Goal: Transaction & Acquisition: Register for event/course

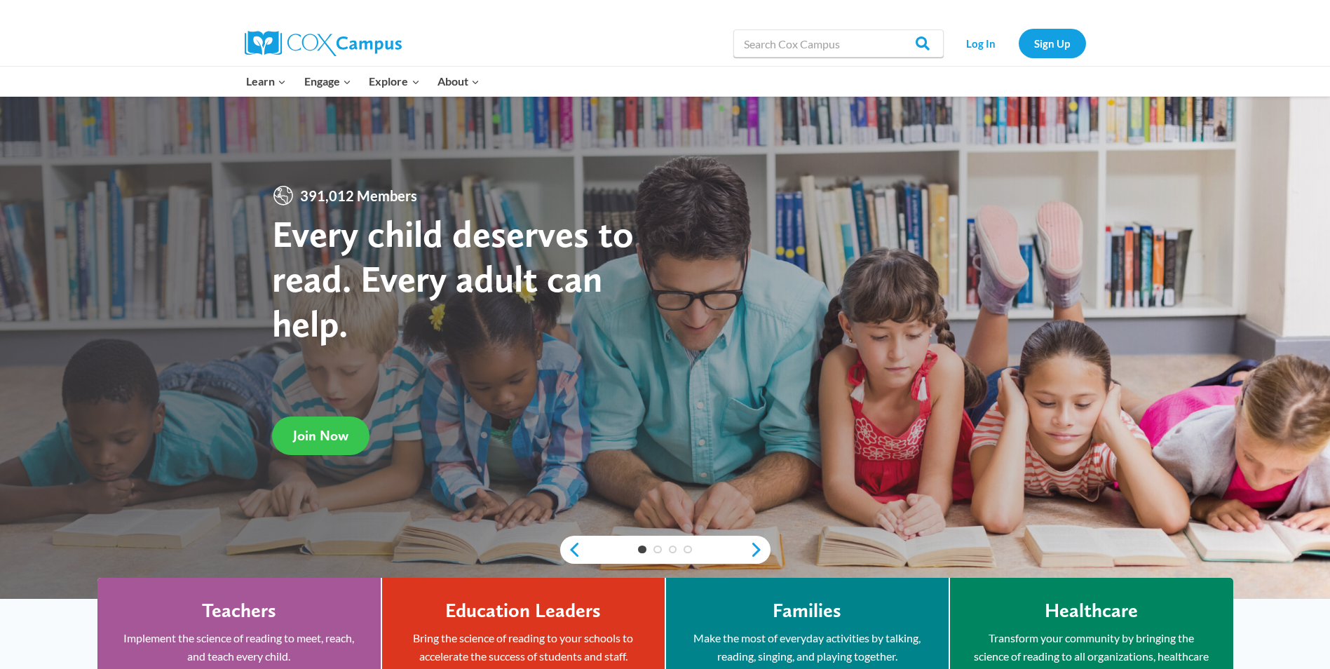
click at [325, 426] on link "Join Now" at bounding box center [320, 436] width 97 height 39
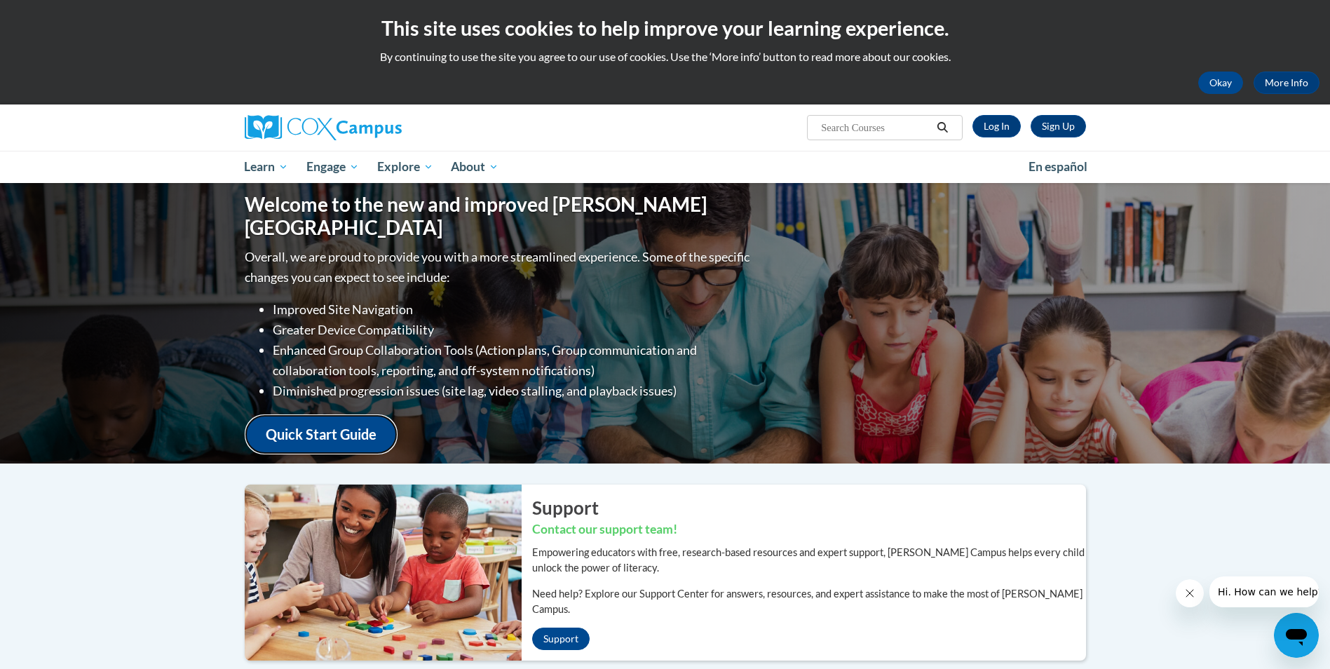
click at [332, 423] on link "Quick Start Guide" at bounding box center [321, 434] width 153 height 40
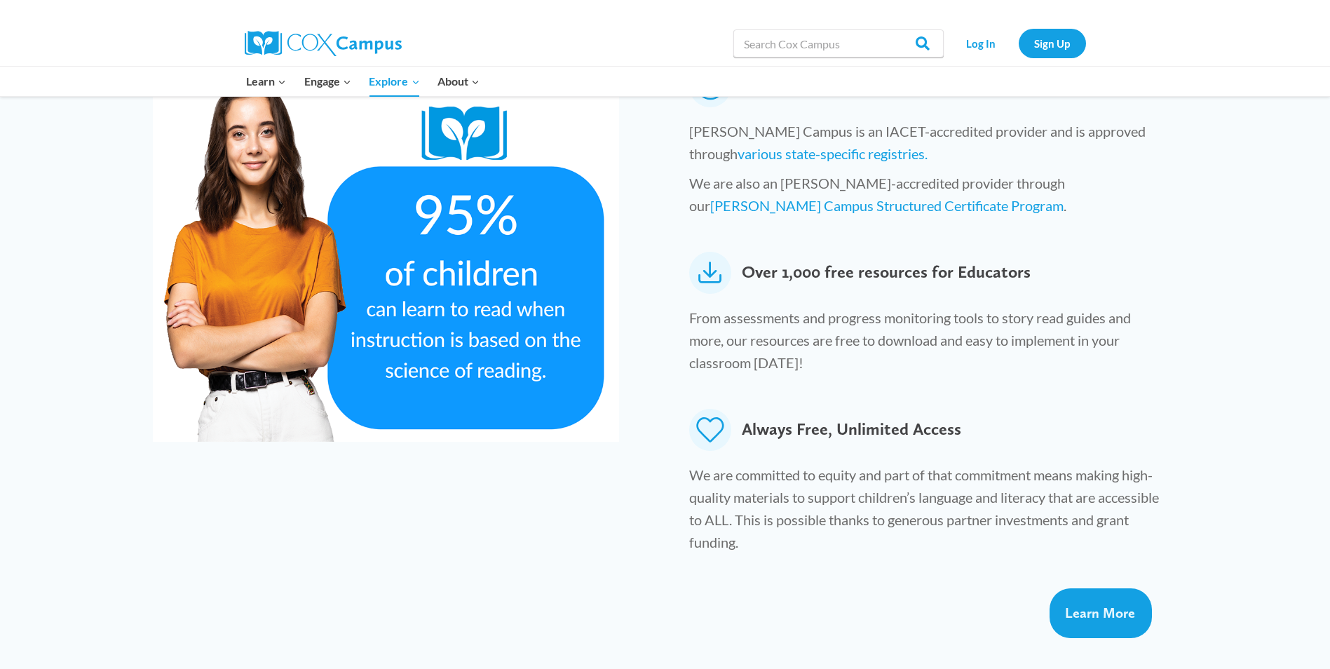
scroll to position [729, 0]
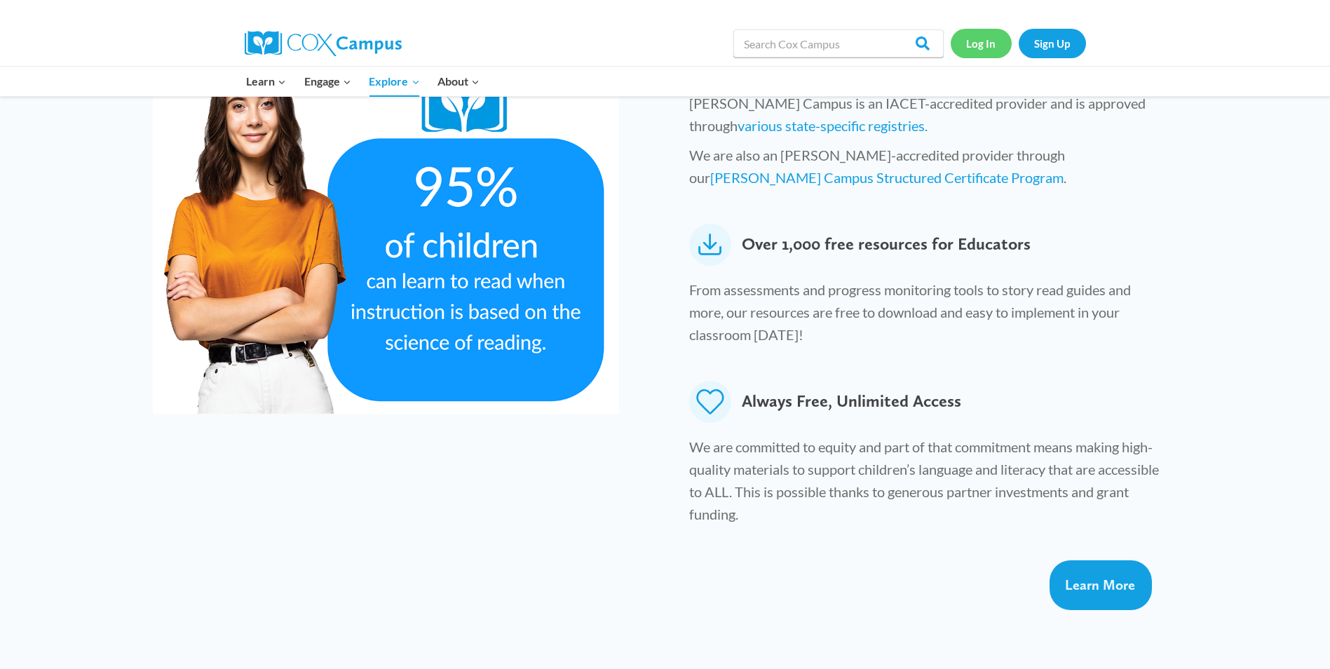
click at [978, 44] on link "Log In" at bounding box center [981, 43] width 61 height 29
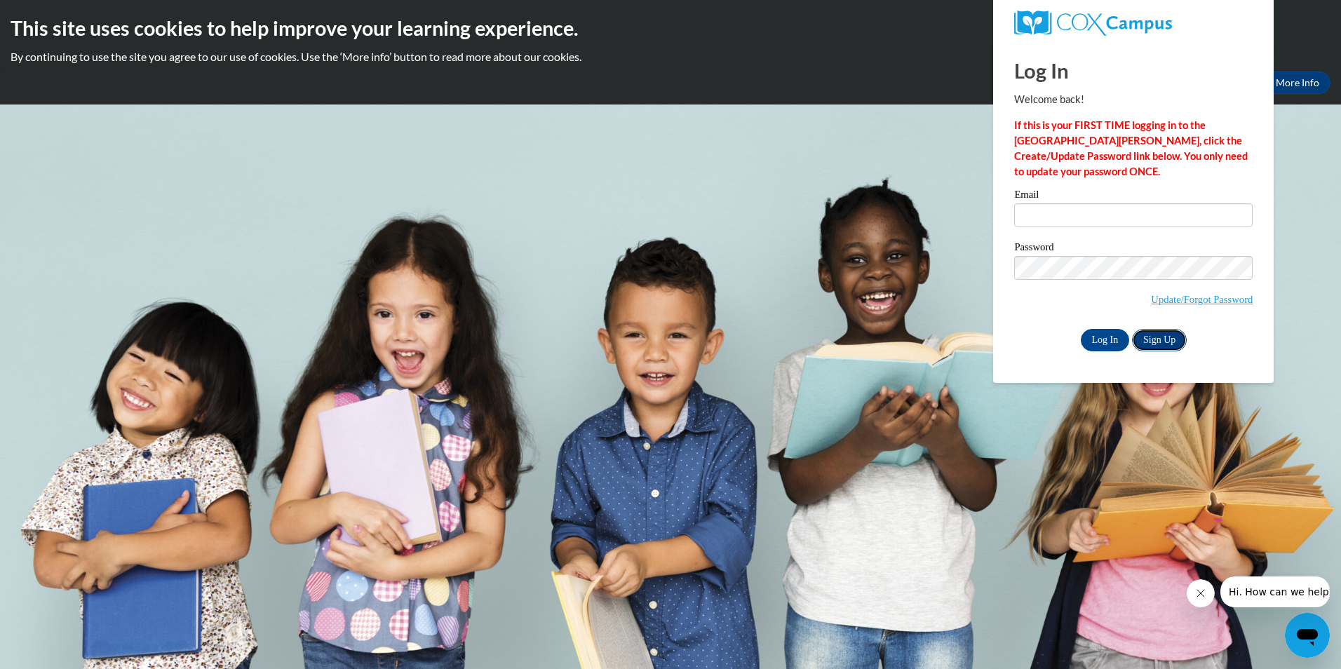
click at [1160, 336] on link "Sign Up" at bounding box center [1159, 340] width 55 height 22
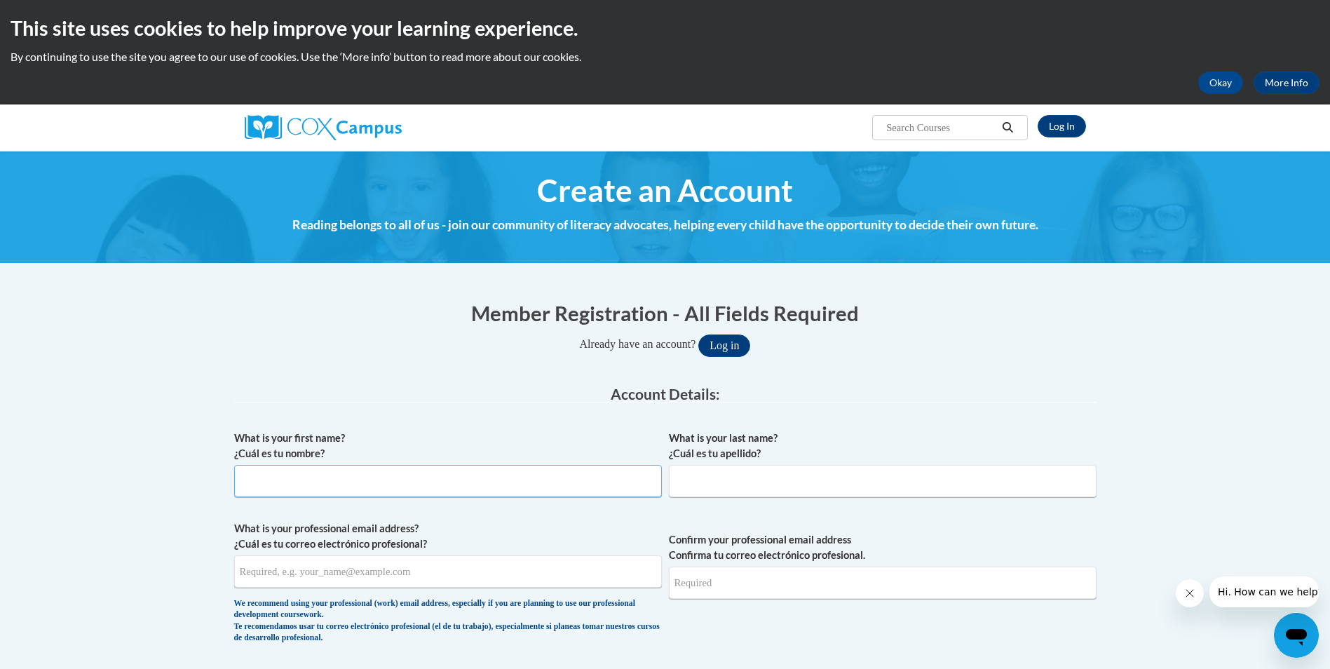
click at [271, 471] on input "What is your first name? ¿Cuál es tu nombre?" at bounding box center [448, 481] width 428 height 32
type input "ann"
click at [684, 480] on input "What is your last name? ¿Cuál es tu apellido?" at bounding box center [883, 481] width 428 height 32
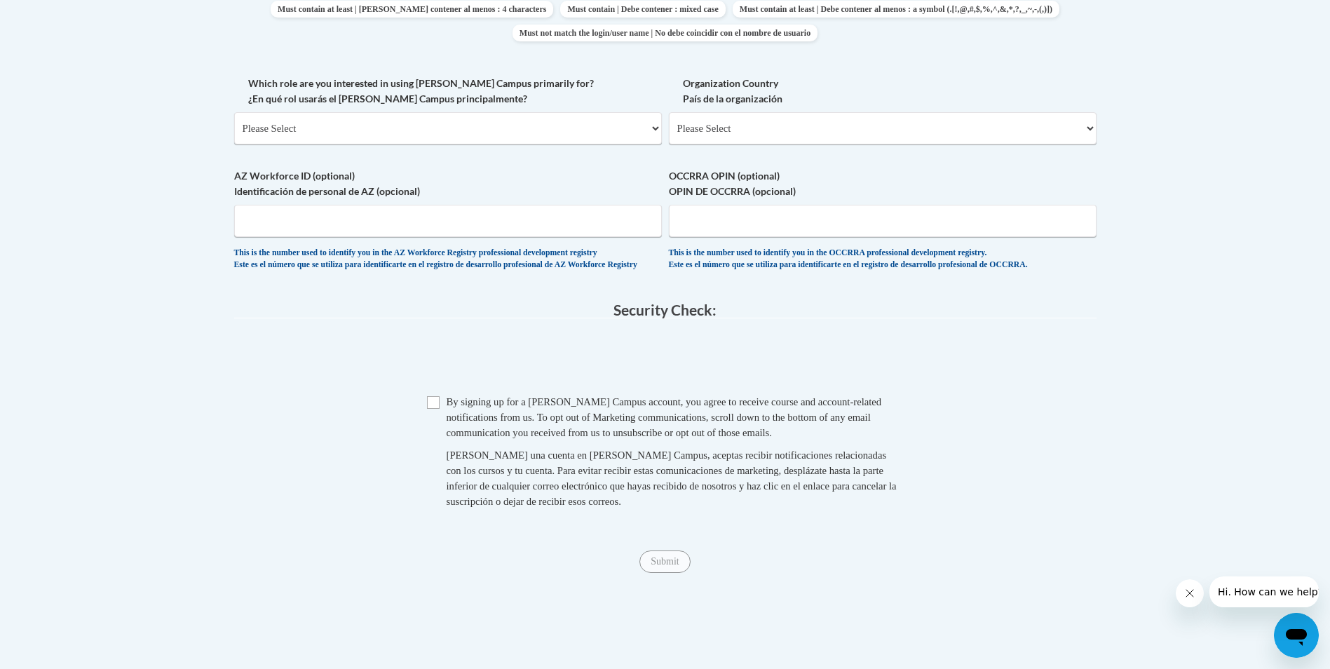
scroll to position [783, 0]
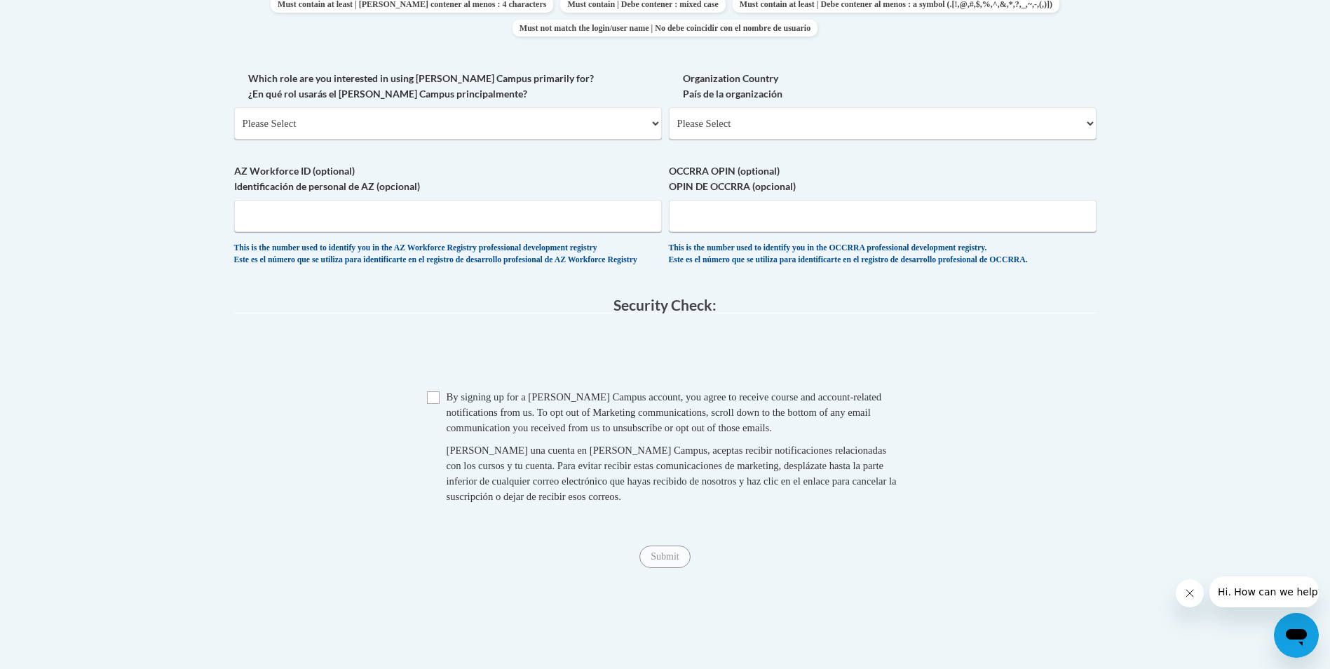
type input "mclaurin"
click at [654, 124] on select "Please Select College/University | Colegio/Universidad Community/Nonprofit Part…" at bounding box center [448, 123] width 428 height 32
select select "fbf2d438-af2f-41f8-98f1-81c410e29de3"
click at [234, 107] on select "Please Select College/University | Colegio/Universidad Community/Nonprofit Part…" at bounding box center [448, 123] width 428 height 32
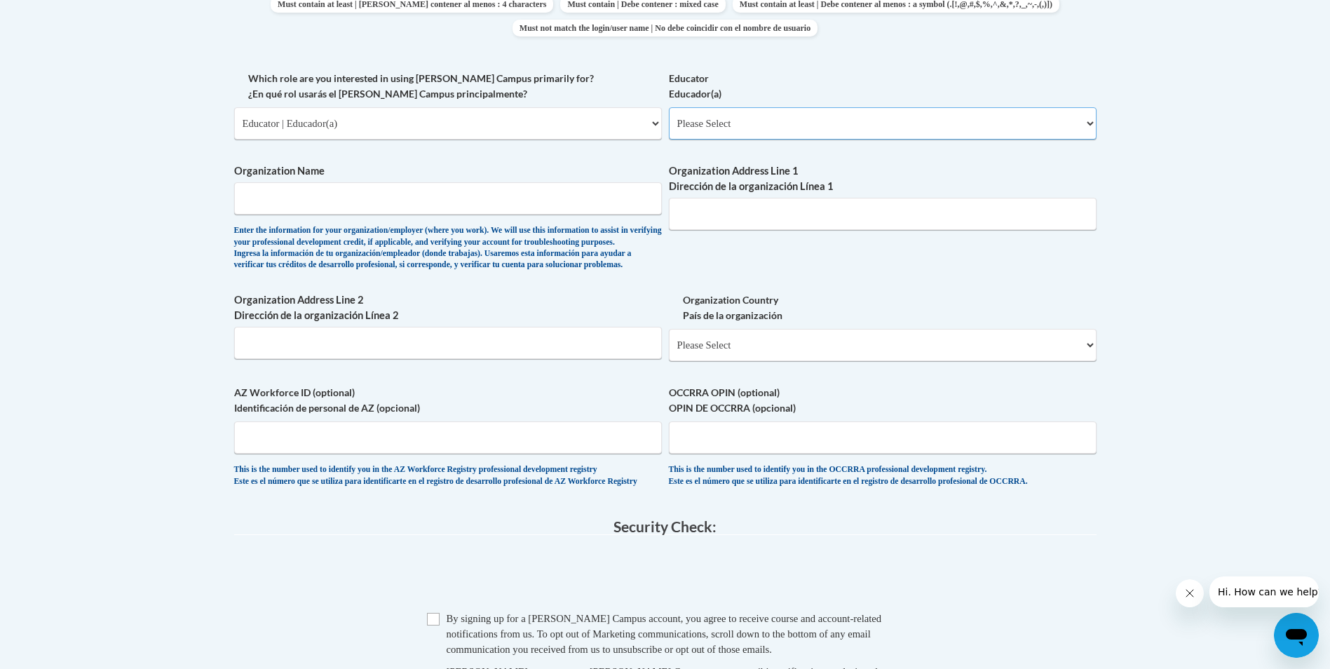
click at [1091, 123] on select "Please Select Early Learning/Daycare Teacher/Family Home Care Provider | Maestr…" at bounding box center [883, 123] width 428 height 32
click at [1089, 361] on select "Please Select United States | Estados Unidos Outside of the United States | Fue…" at bounding box center [883, 345] width 428 height 32
click at [316, 172] on label "Organization Name" at bounding box center [448, 170] width 428 height 15
click at [316, 182] on input "Organization Name" at bounding box center [448, 198] width 428 height 32
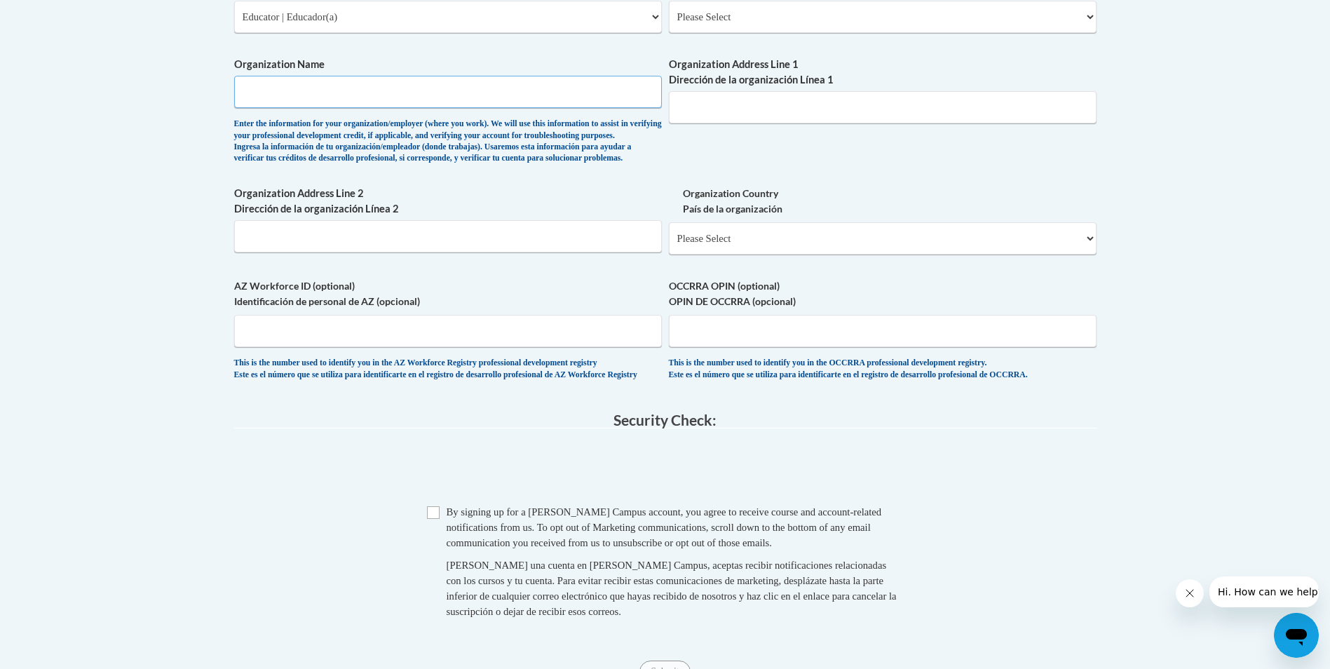
scroll to position [923, 0]
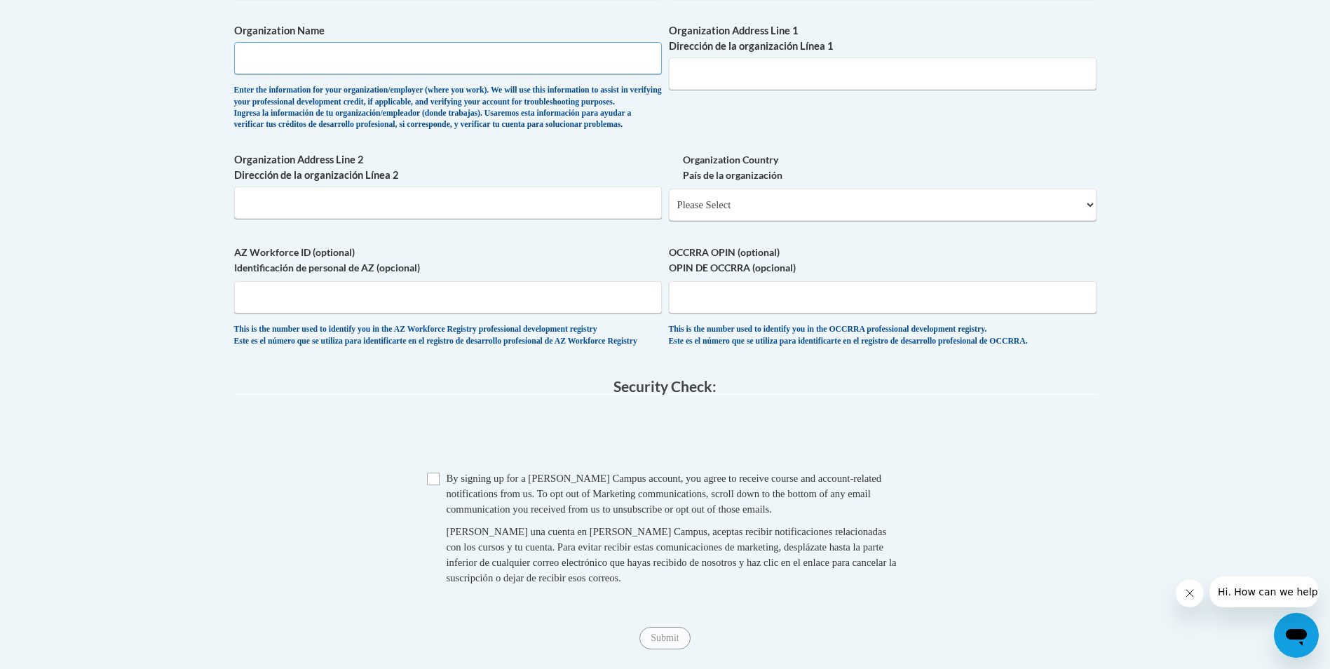
click at [264, 55] on input "Organization Name" at bounding box center [448, 58] width 428 height 32
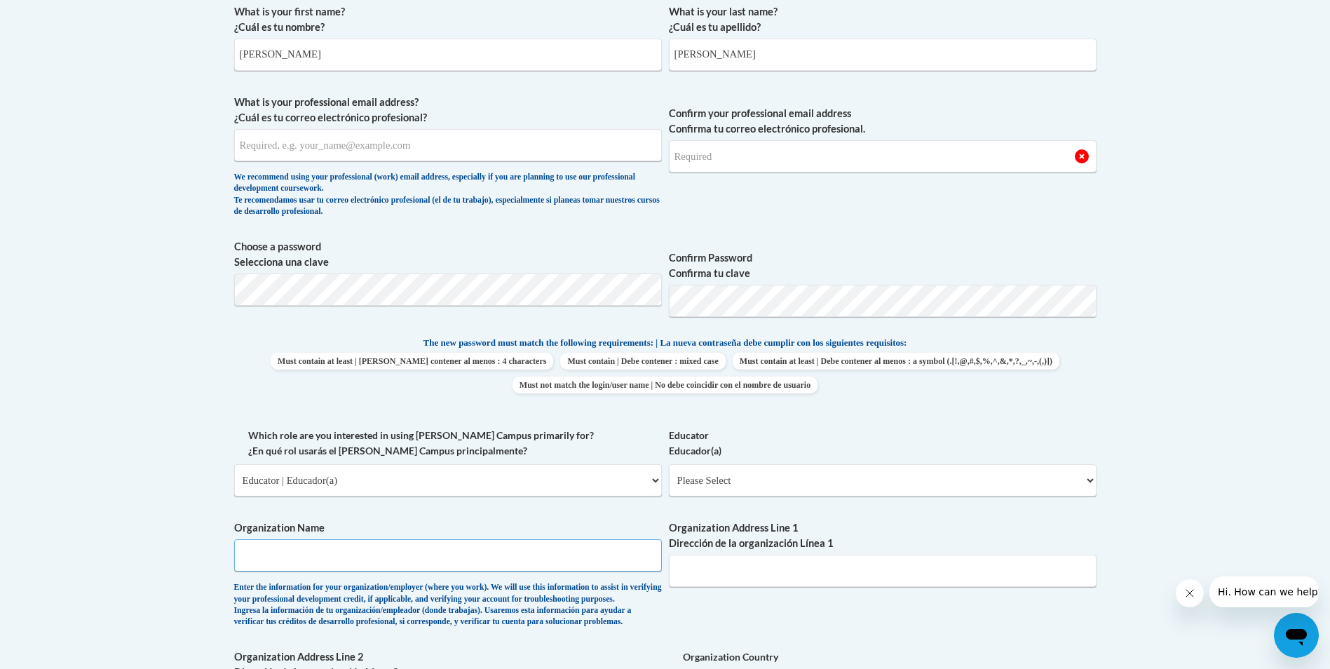
scroll to position [425, 0]
click at [446, 147] on input "What is your professional email address? ¿Cuál es tu correo electrónico profesi…" at bounding box center [448, 146] width 428 height 32
click at [747, 154] on input "Confirm your professional email address Confirma tu correo electrónico profesio…" at bounding box center [883, 158] width 428 height 32
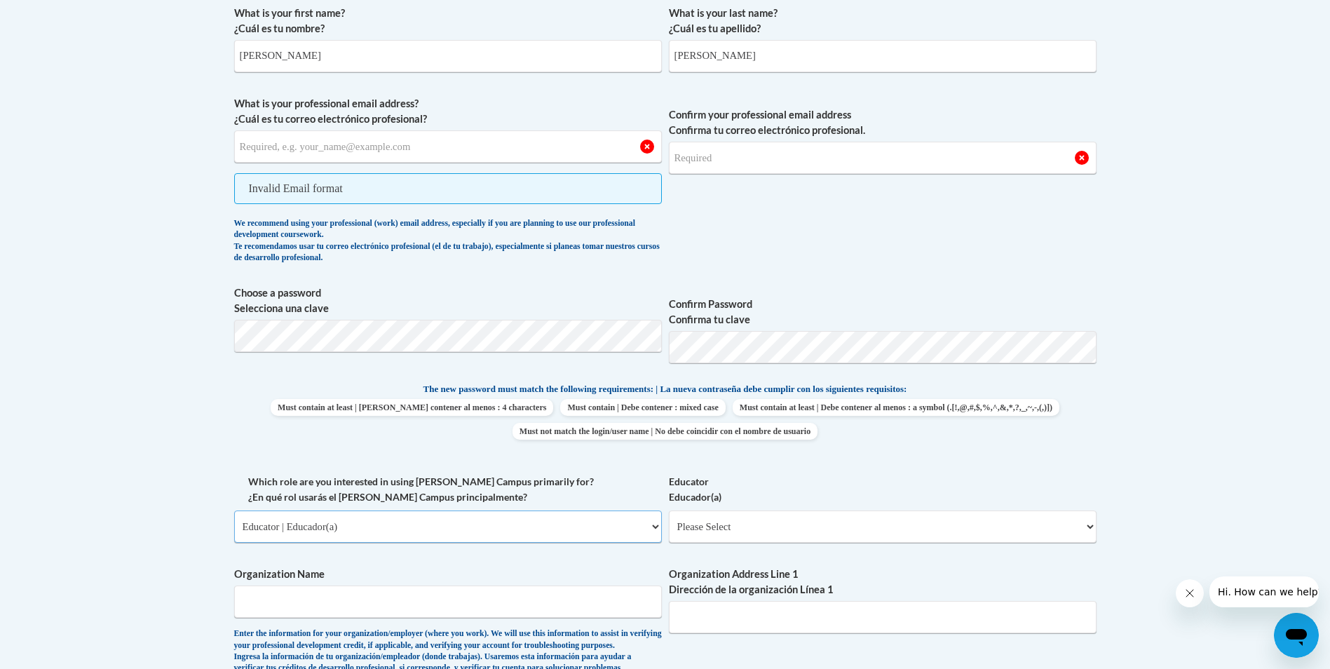
click at [657, 525] on select "Please Select College/University | Colegio/Universidad Community/Nonprofit Part…" at bounding box center [448, 526] width 428 height 32
select select
click at [234, 510] on select "Please Select College/University | Colegio/Universidad Community/Nonprofit Part…" at bounding box center [448, 526] width 428 height 32
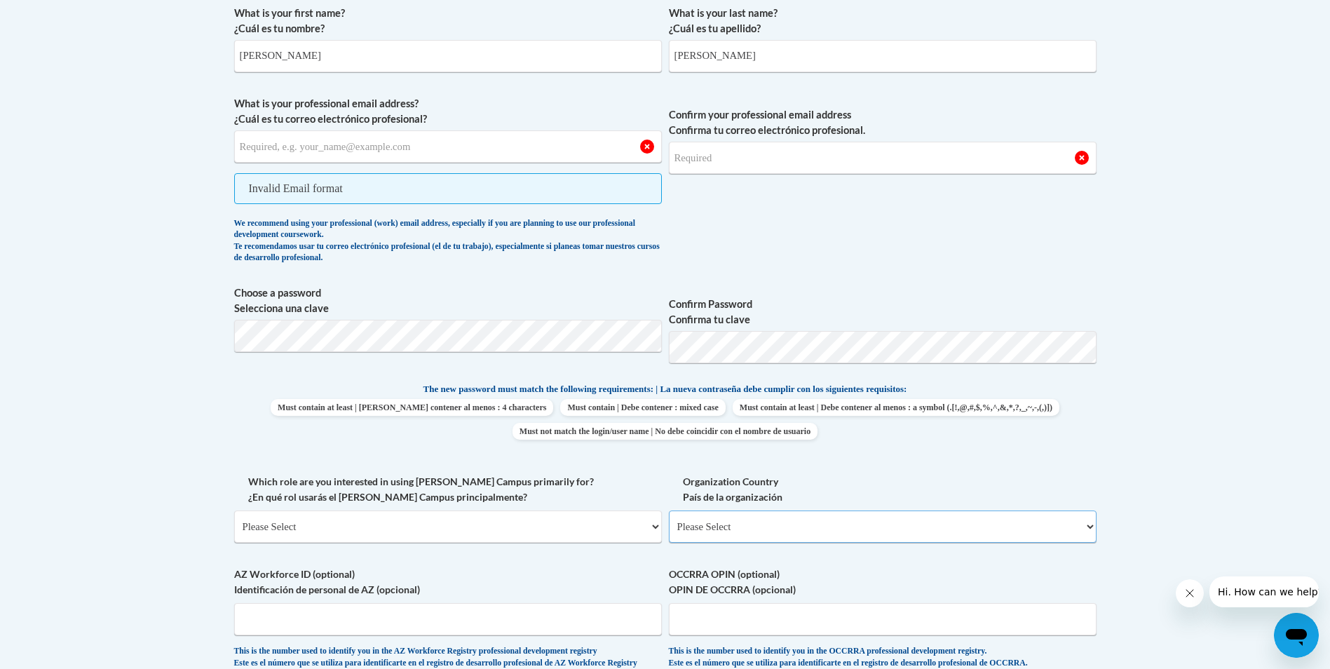
click at [1091, 527] on select "Please Select United States | Estados Unidos Outside of the United States | Fue…" at bounding box center [883, 526] width 428 height 32
select select "ad49bcad-a171-4b2e-b99c-48b446064914"
click at [669, 510] on select "Please Select United States | Estados Unidos Outside of the United States | Fue…" at bounding box center [883, 526] width 428 height 32
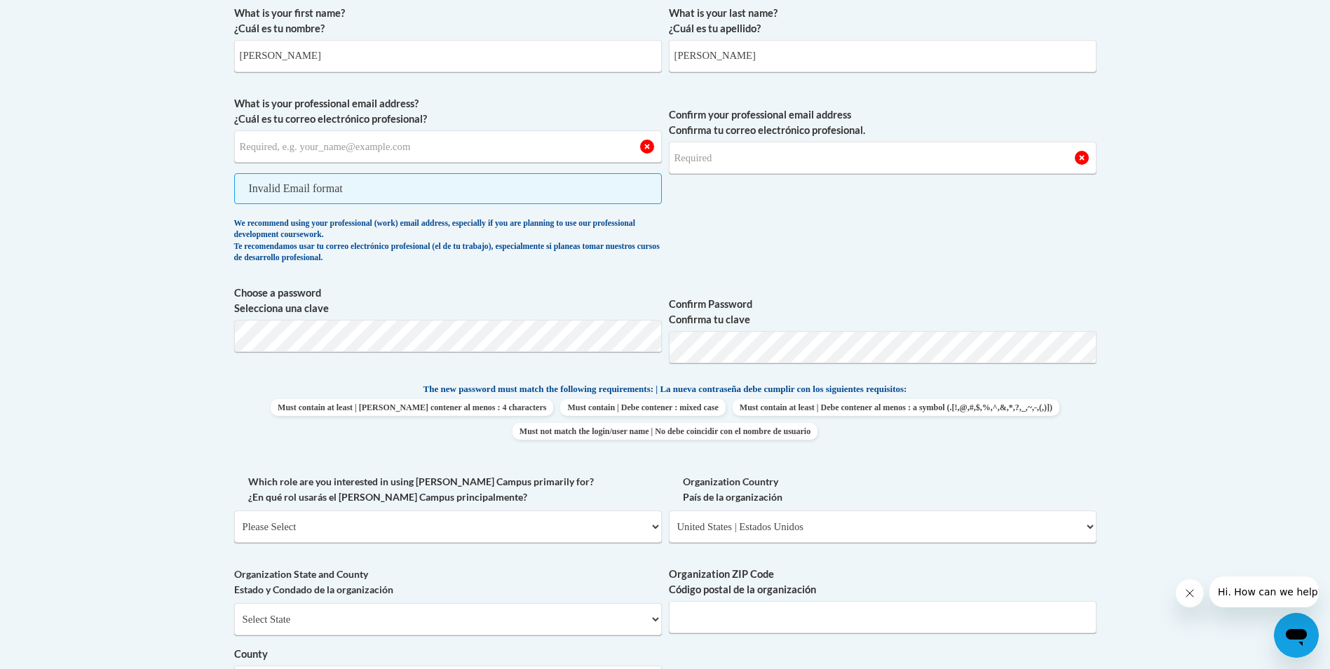
click at [379, 187] on span "Invalid Email format" at bounding box center [448, 188] width 428 height 31
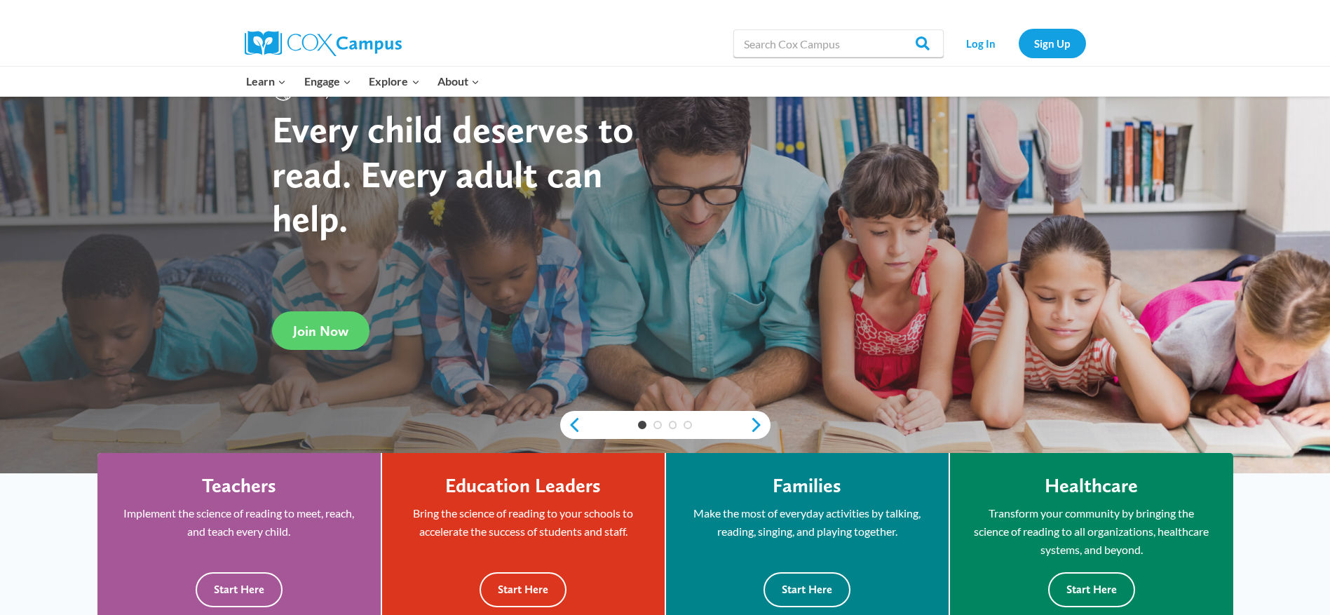
scroll to position [112, 0]
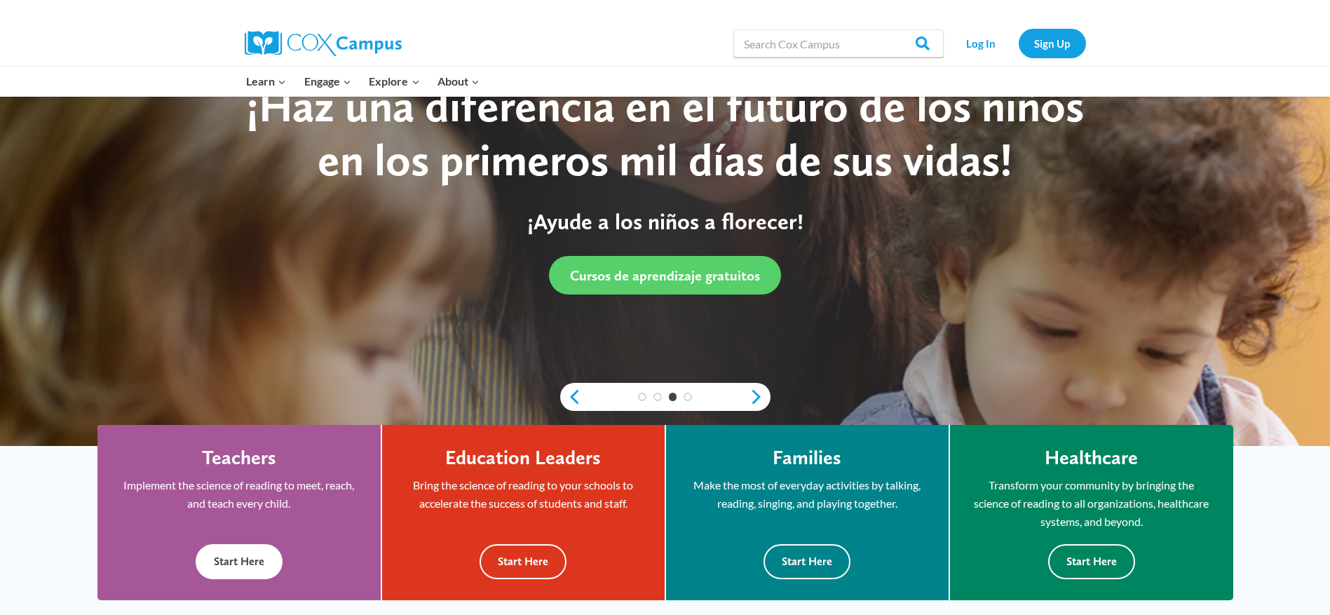
click at [231, 566] on button "Start Here" at bounding box center [239, 561] width 87 height 34
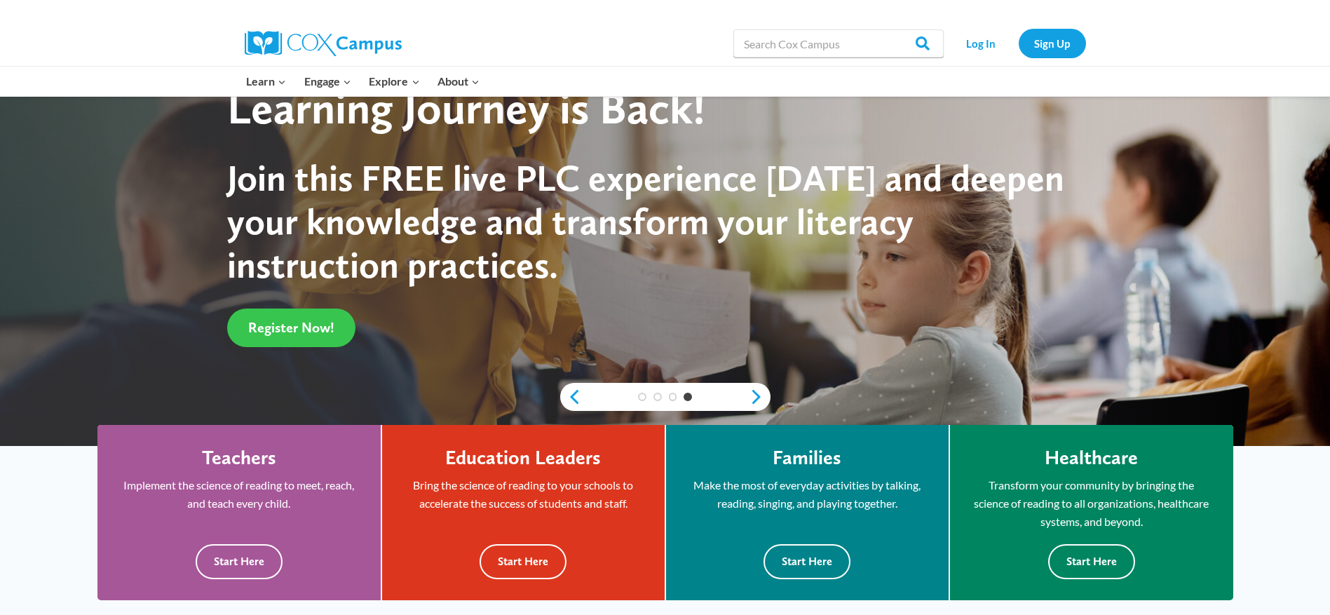
click at [311, 326] on span "Register Now!" at bounding box center [291, 327] width 86 height 17
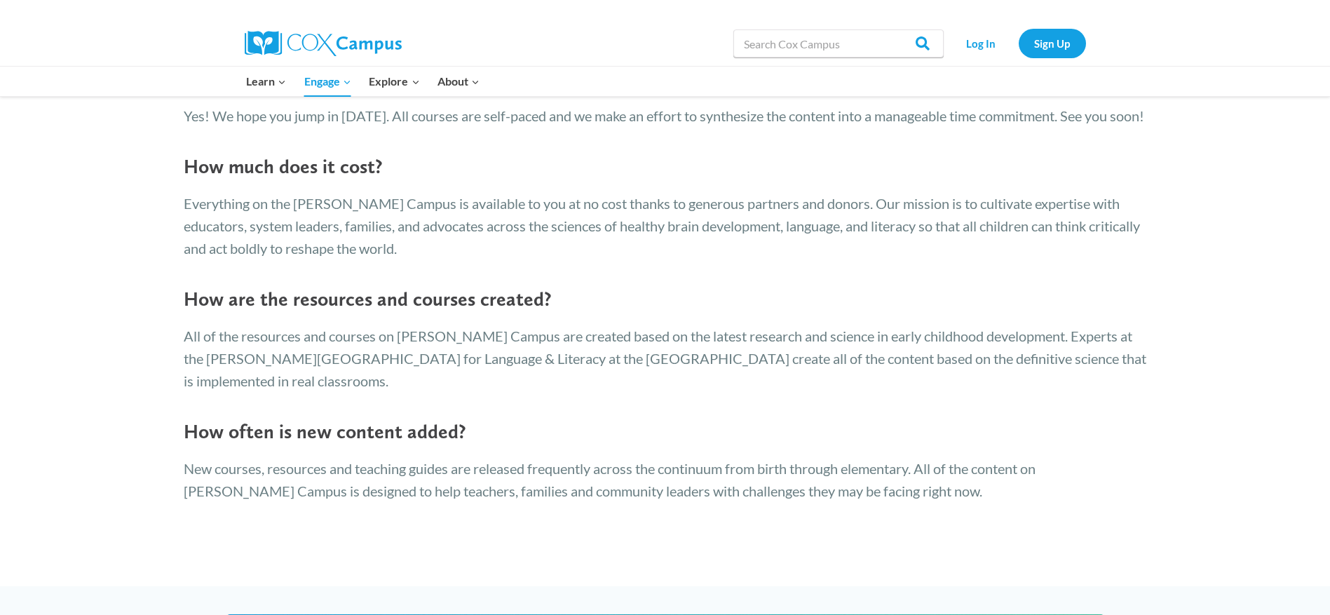
scroll to position [2288, 0]
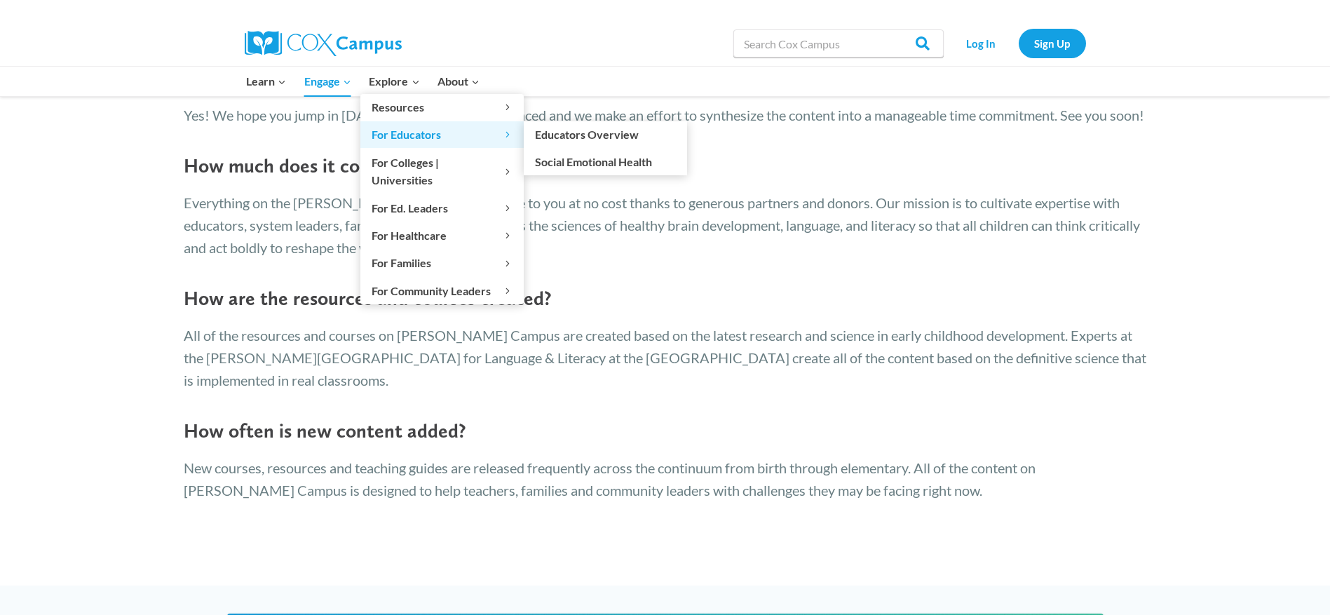
click at [417, 139] on span "For Educators Expand" at bounding box center [442, 135] width 141 height 18
click at [379, 135] on span "For Educators Expand" at bounding box center [442, 135] width 141 height 18
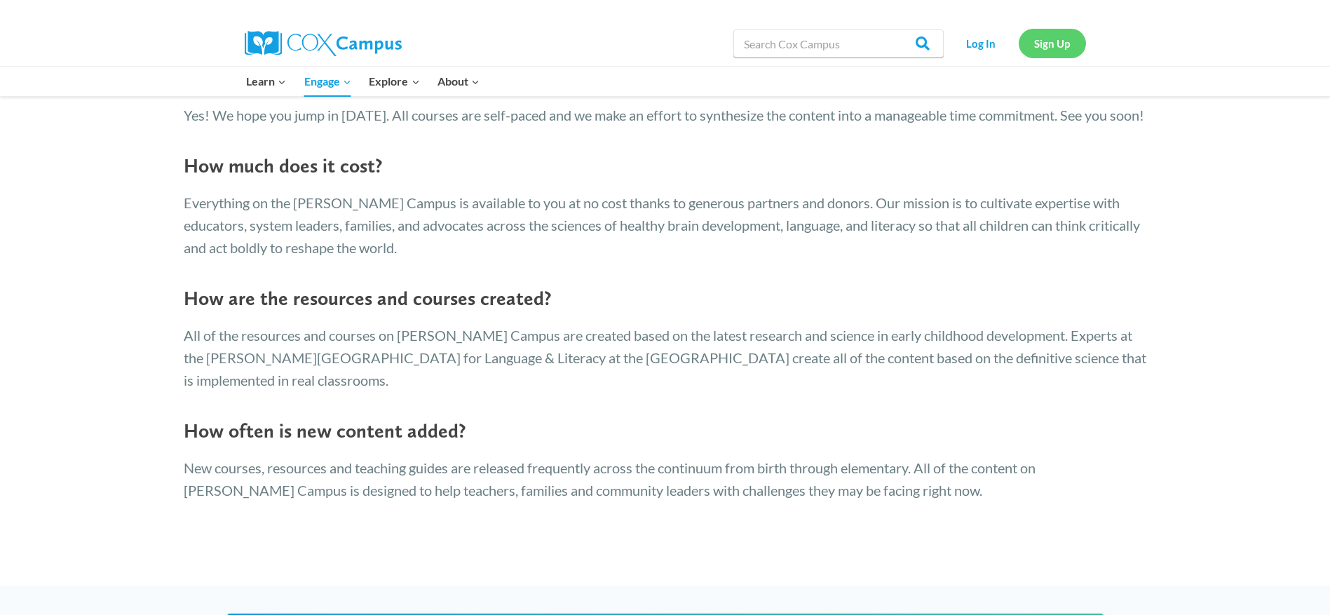
click at [1044, 37] on link "Sign Up" at bounding box center [1052, 43] width 67 height 29
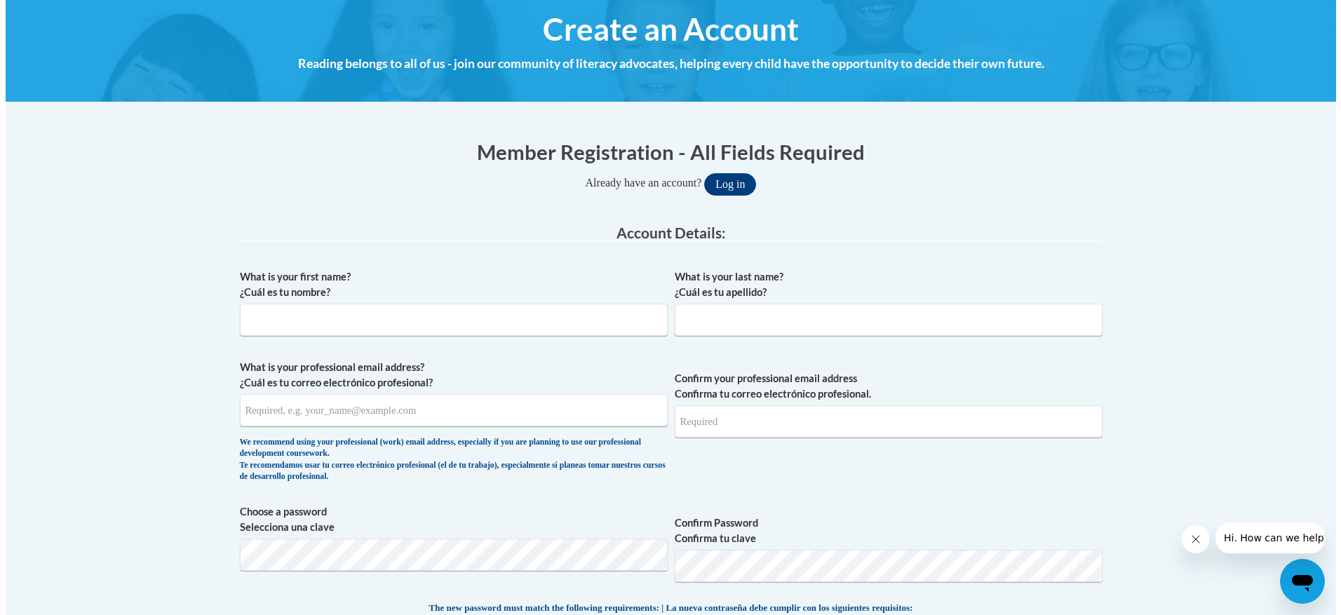
scroll to position [168, 0]
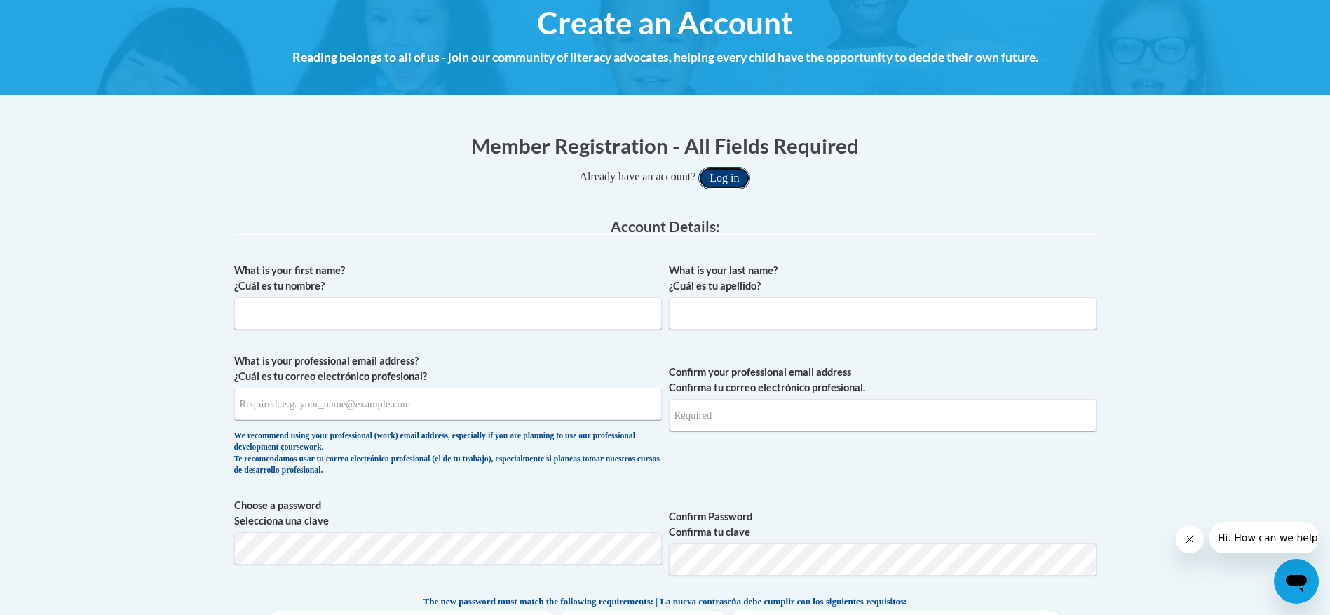
click at [730, 172] on button "Log in" at bounding box center [724, 178] width 52 height 22
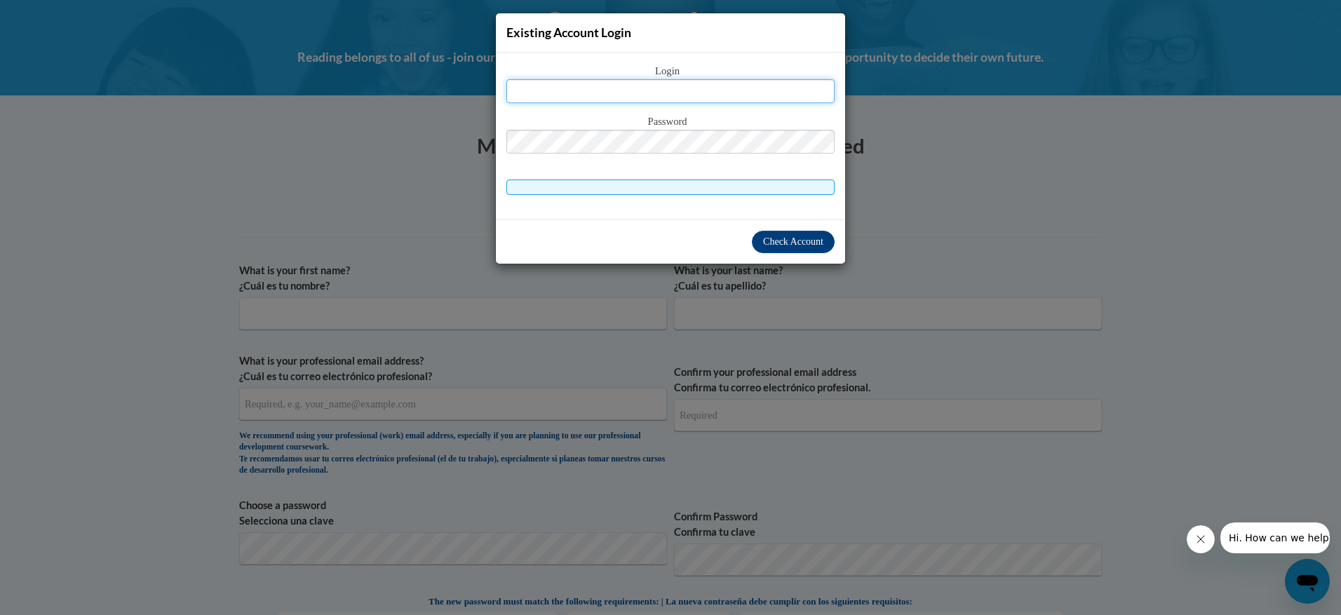
click at [548, 88] on input "text" at bounding box center [670, 91] width 328 height 24
type input "[EMAIL_ADDRESS][DOMAIN_NAME]"
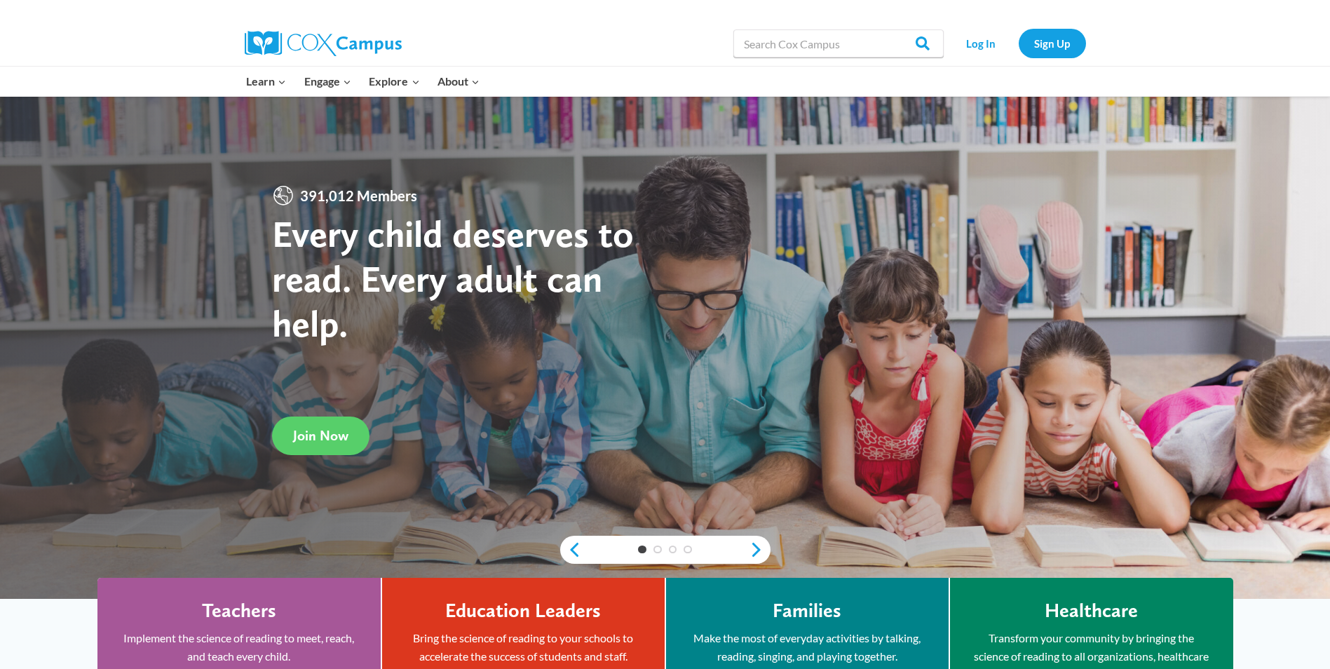
click at [232, 611] on h4 "Teachers" at bounding box center [239, 611] width 74 height 24
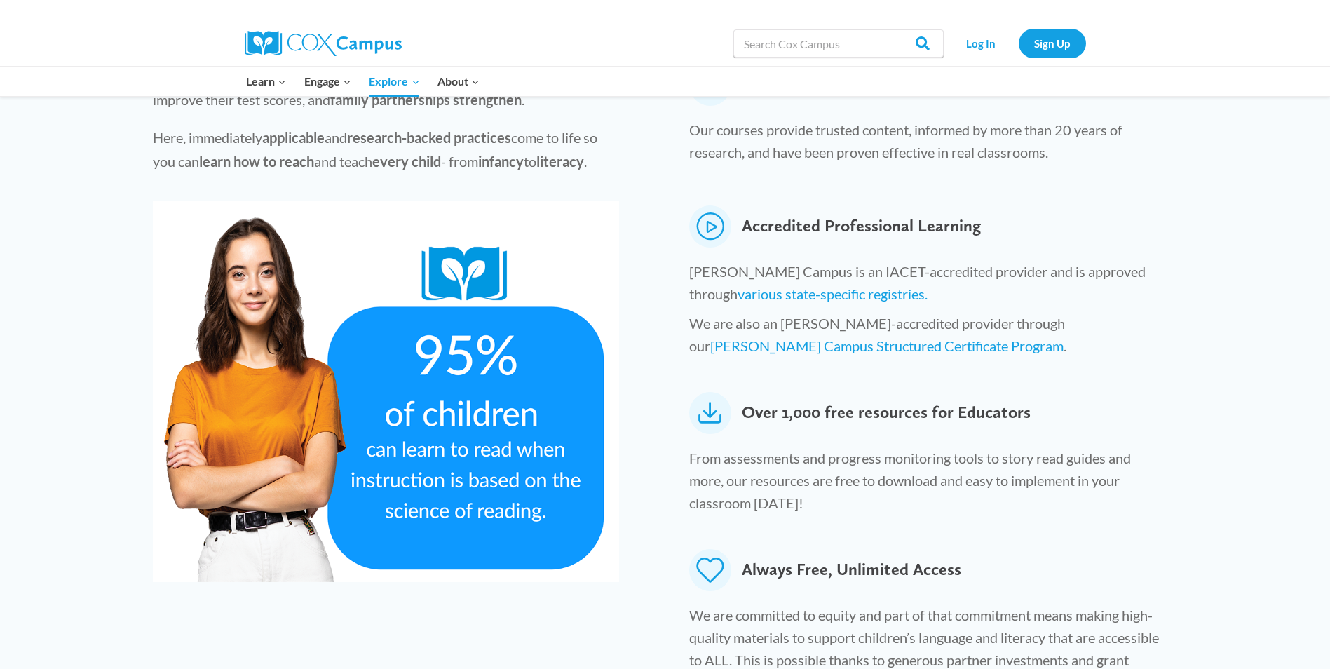
scroll to position [589, 0]
